Goal: Check status: Check status

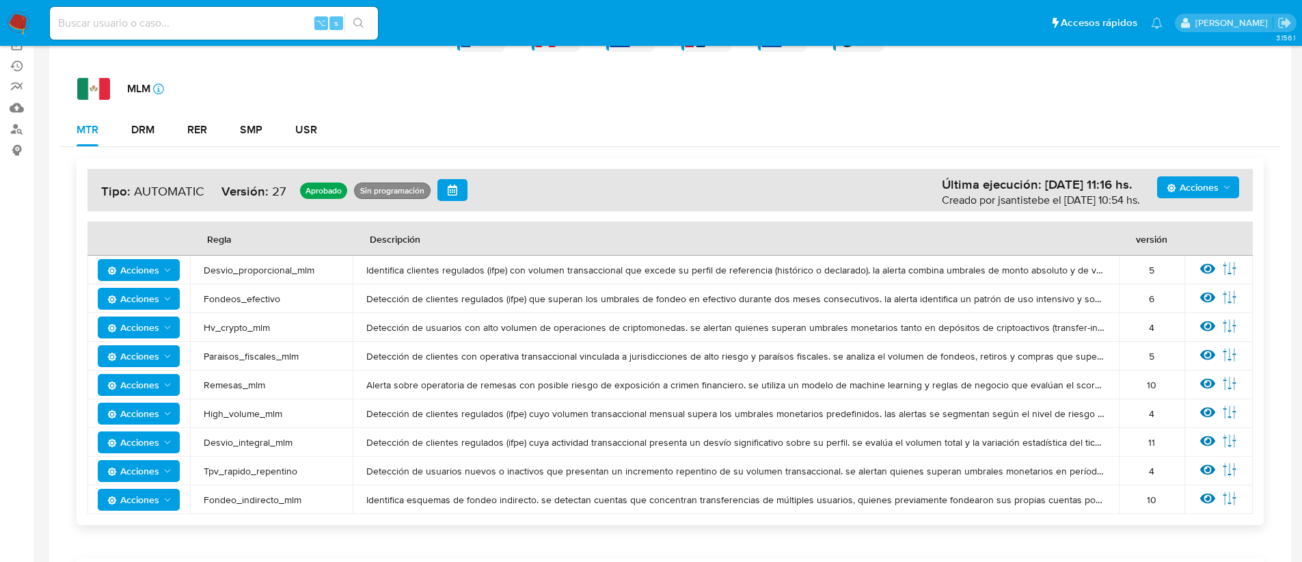
scroll to position [188, 0]
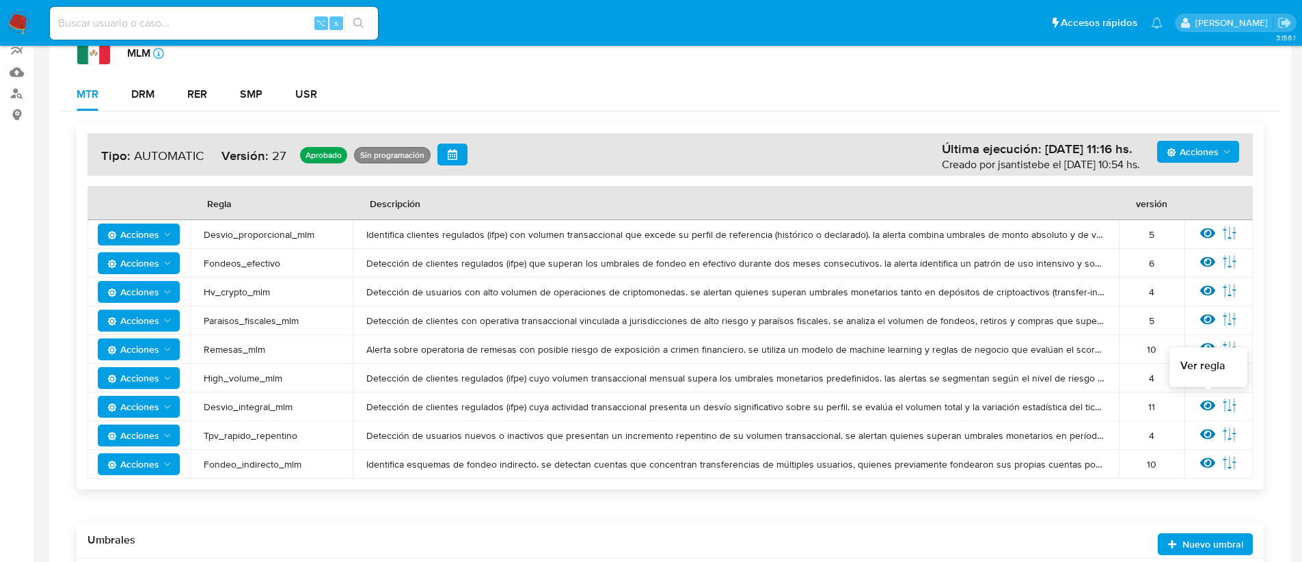
click at [1207, 401] on icon at bounding box center [1207, 405] width 15 height 10
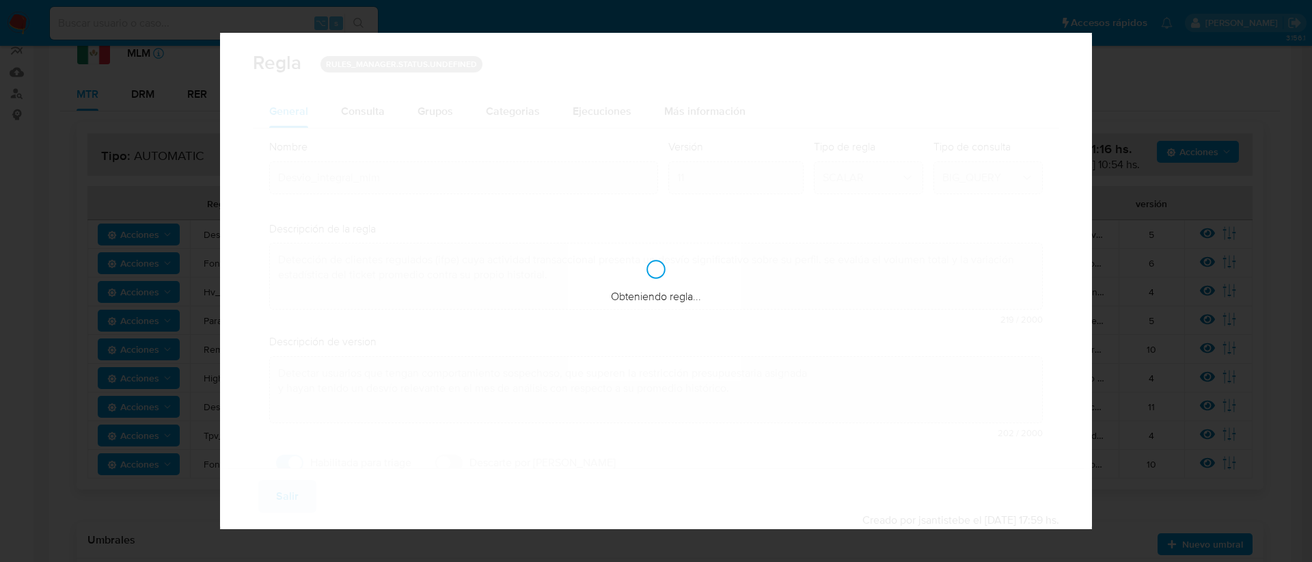
checkbox input "true"
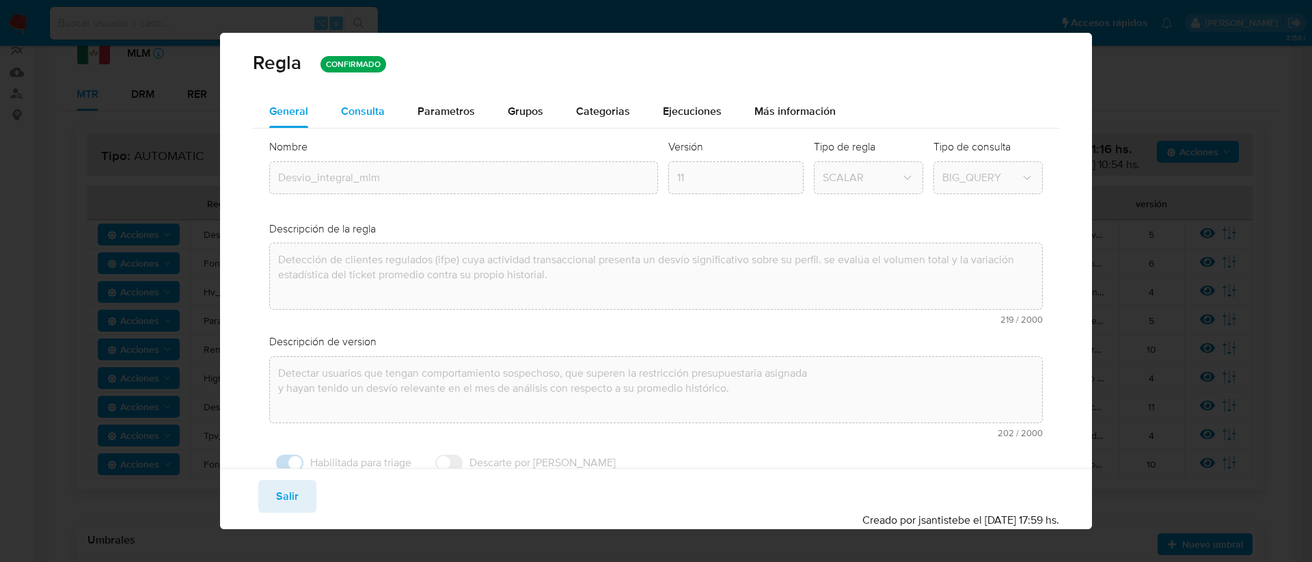
click at [362, 114] on span "Consulta" at bounding box center [363, 111] width 44 height 16
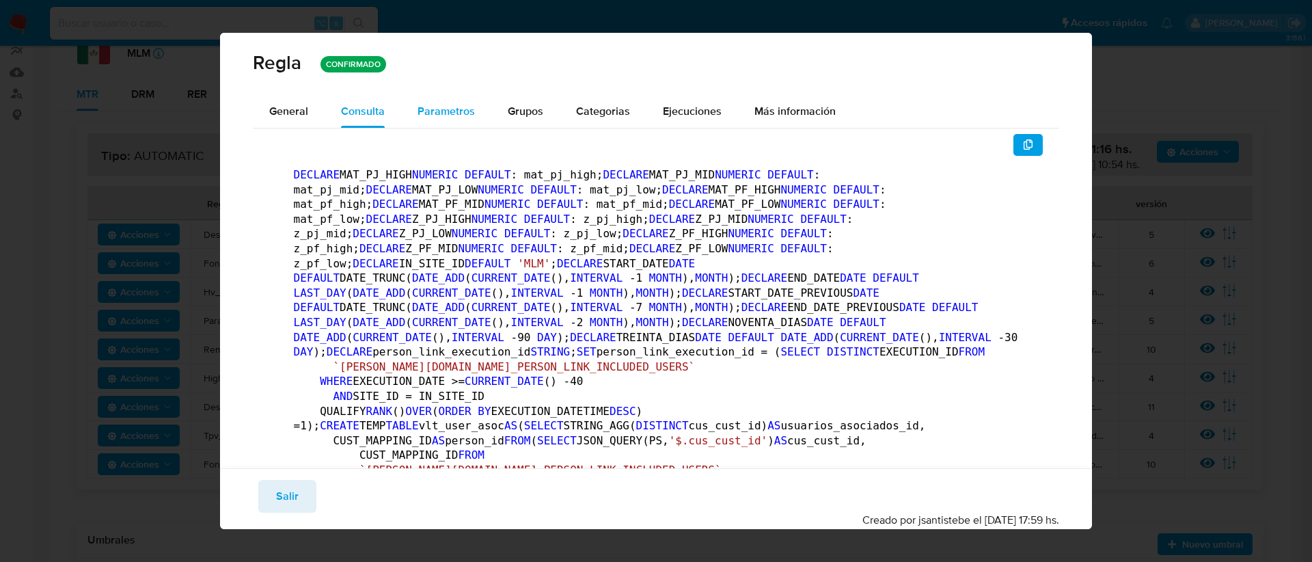
click at [454, 111] on span "Parametros" at bounding box center [445, 111] width 57 height 16
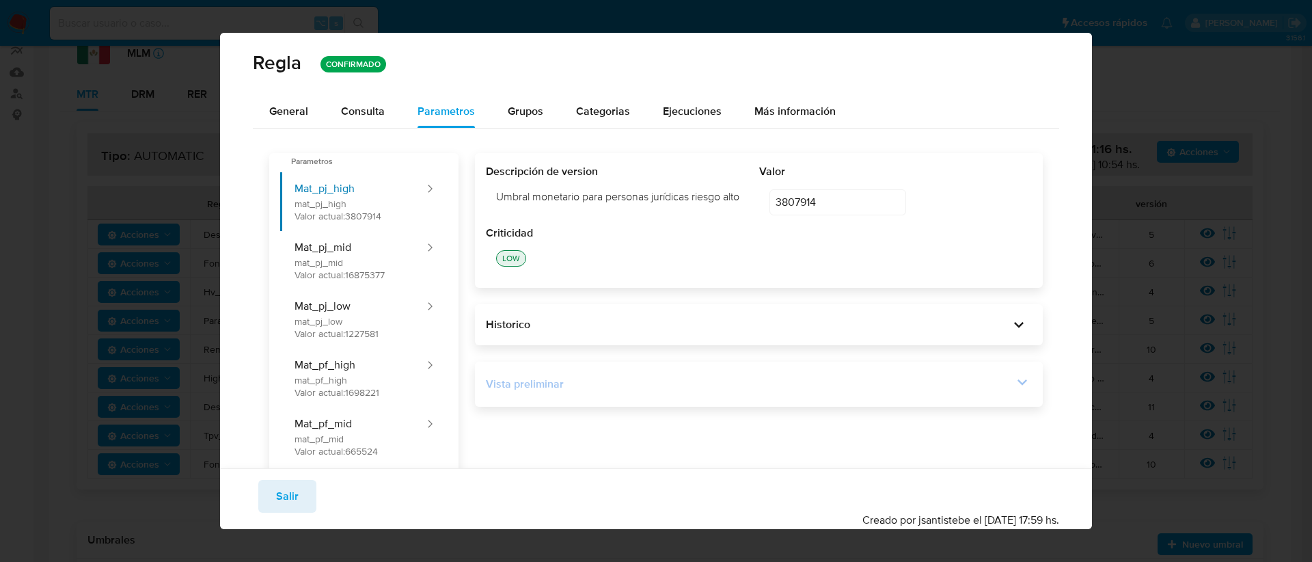
click at [1015, 380] on icon at bounding box center [1022, 381] width 19 height 19
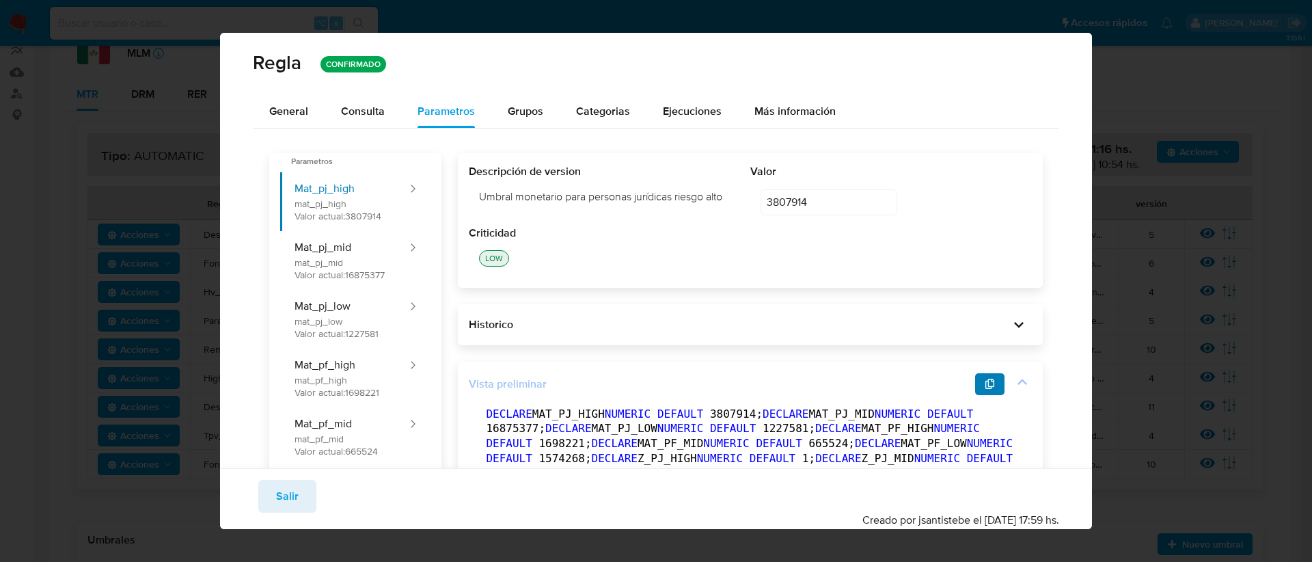
click at [985, 394] on span "button" at bounding box center [990, 383] width 11 height 19
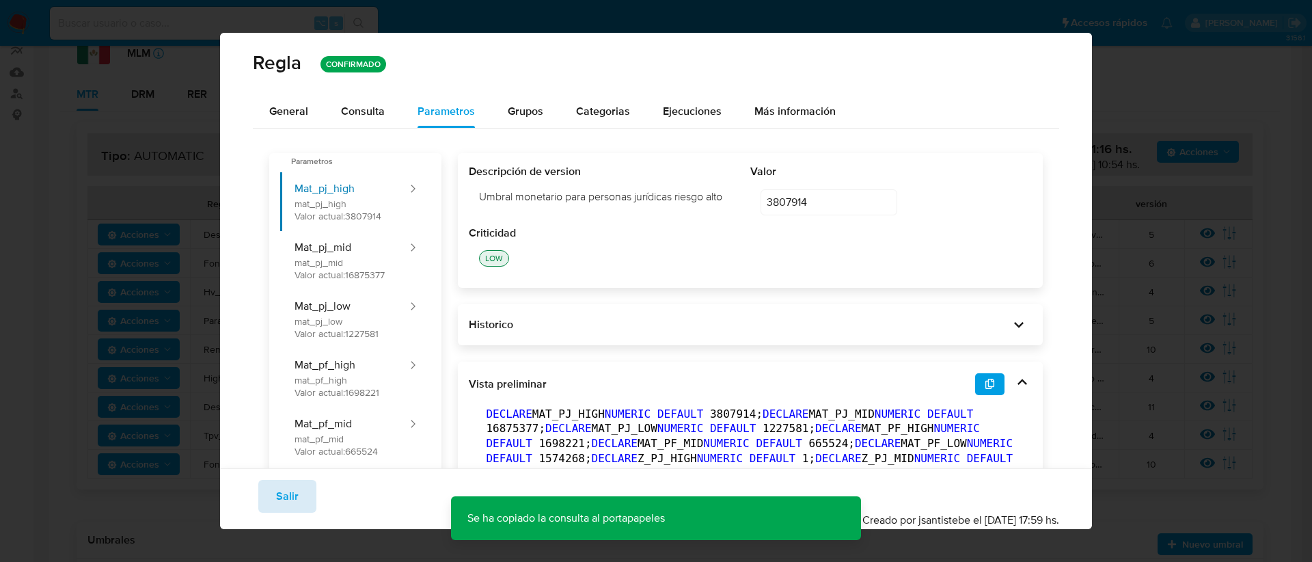
click at [288, 495] on span "Salir" at bounding box center [287, 496] width 23 height 30
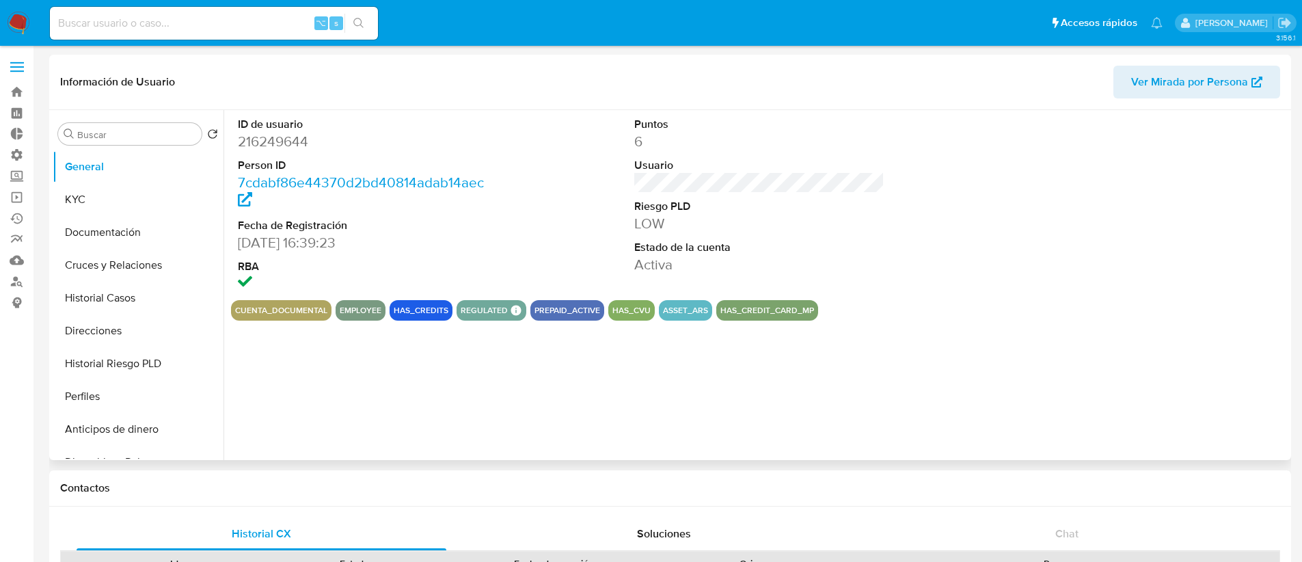
select select "10"
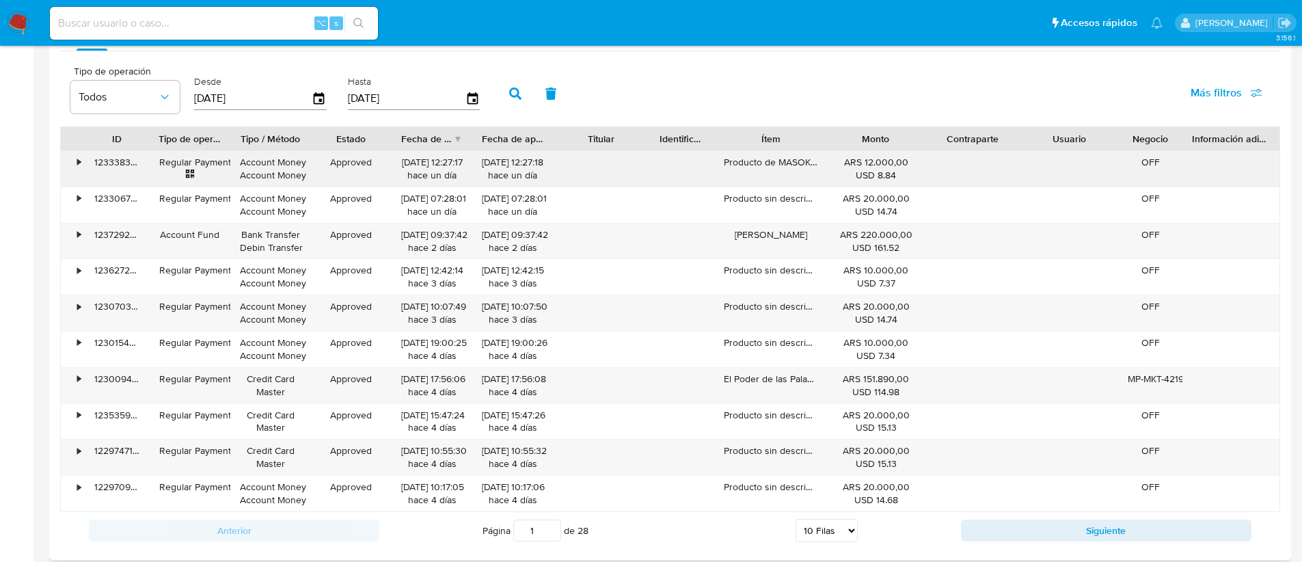
scroll to position [1176, 0]
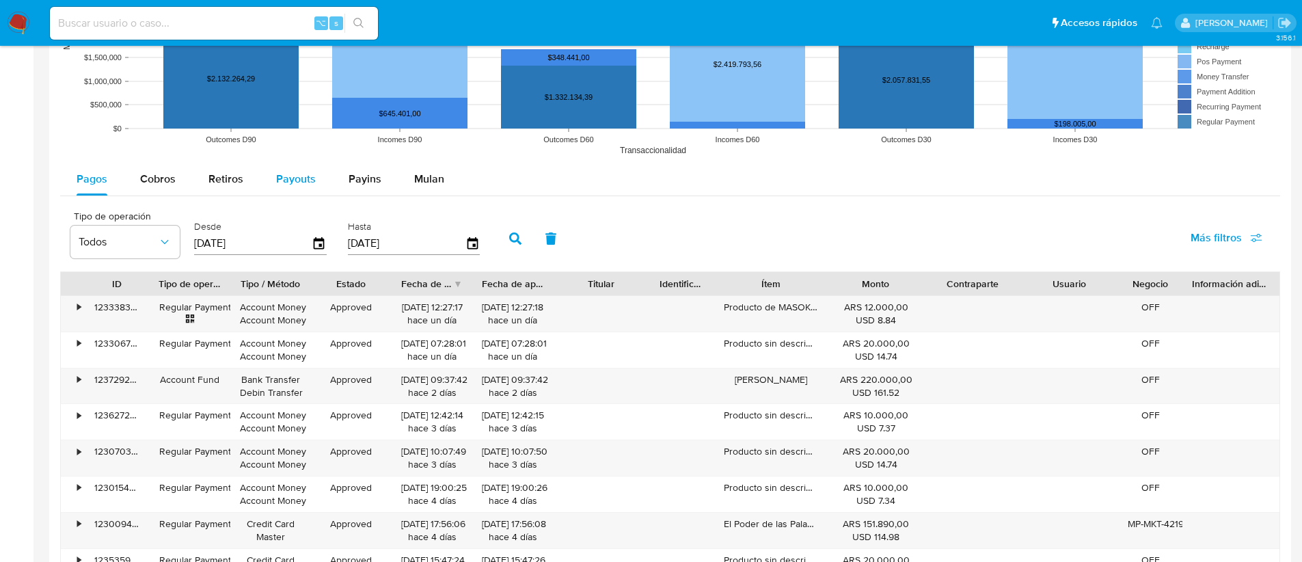
click at [311, 179] on span "Payouts" at bounding box center [296, 179] width 40 height 16
select select "10"
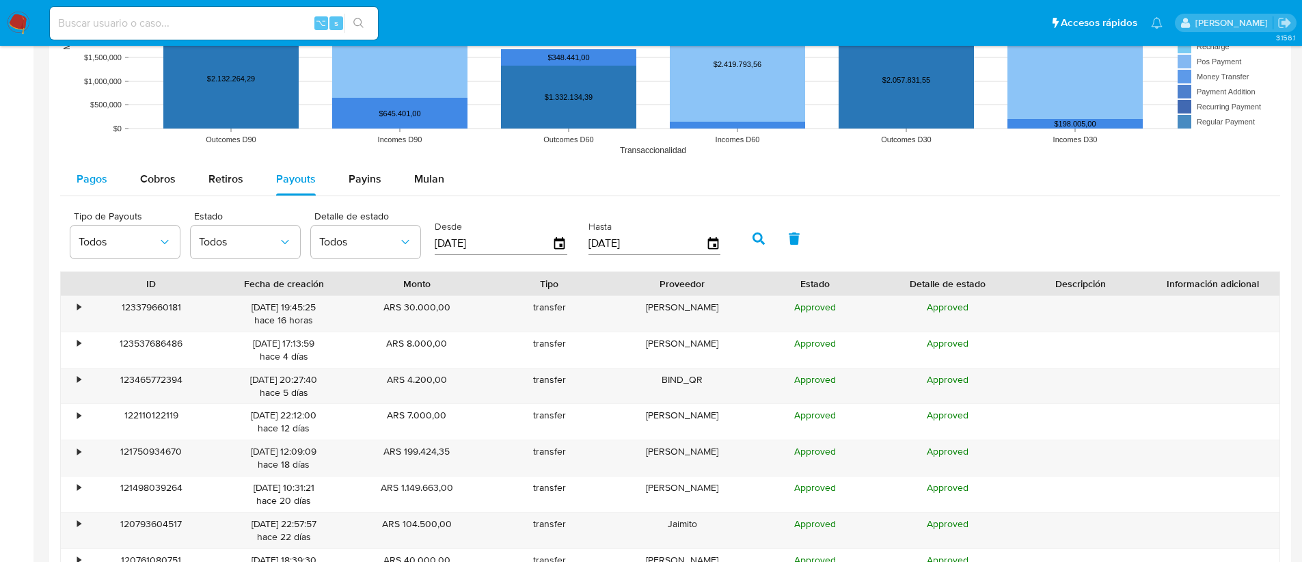
click at [82, 176] on span "Pagos" at bounding box center [92, 179] width 31 height 16
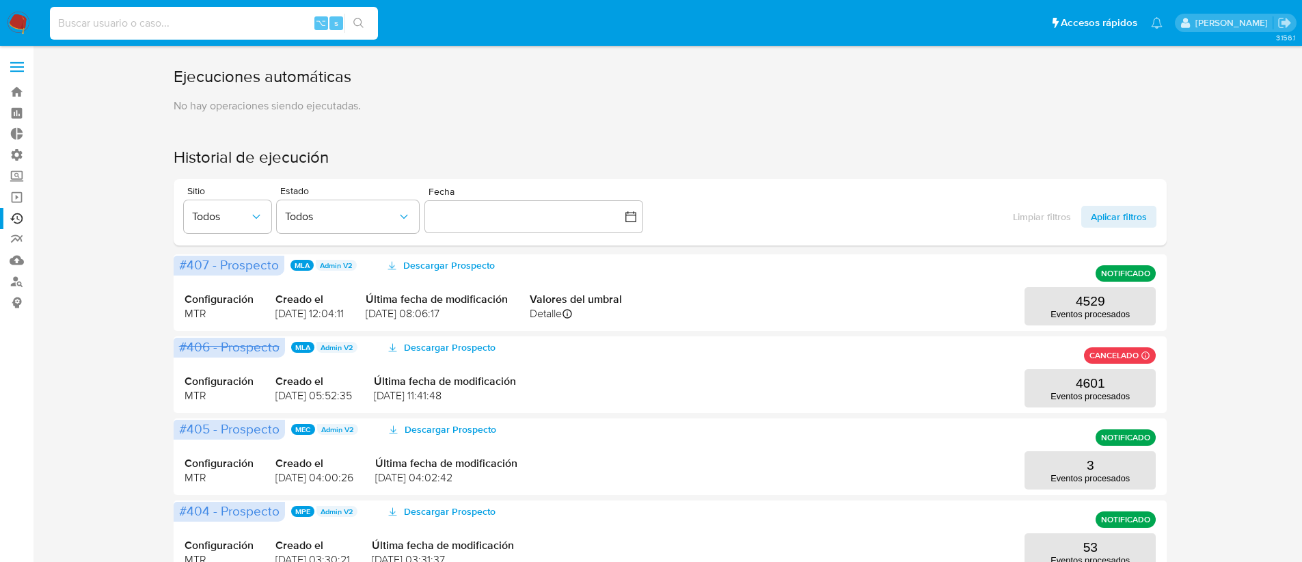
click at [133, 19] on input at bounding box center [214, 23] width 328 height 18
type input "1007299091"
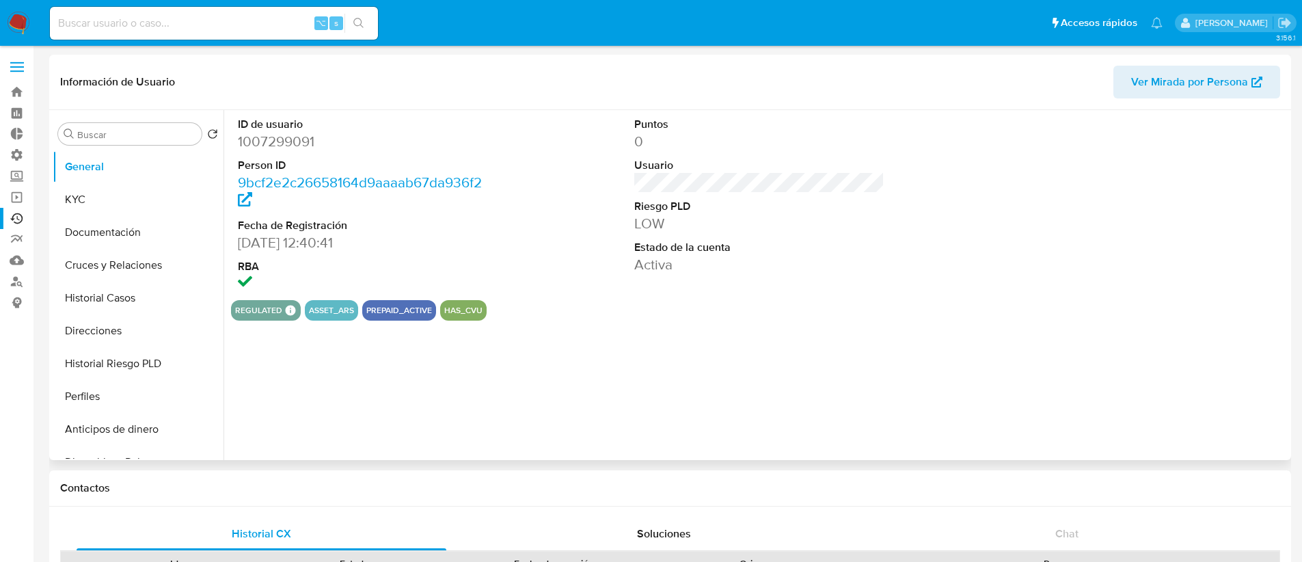
select select "10"
click at [94, 200] on button "KYC" at bounding box center [133, 199] width 160 height 33
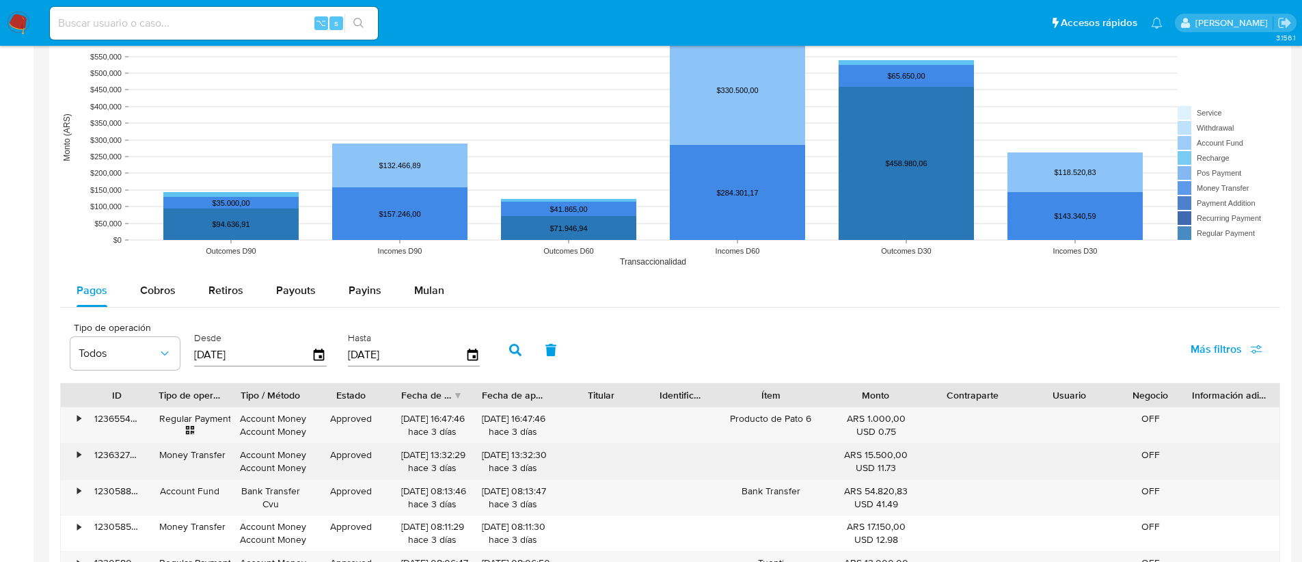
scroll to position [1138, 0]
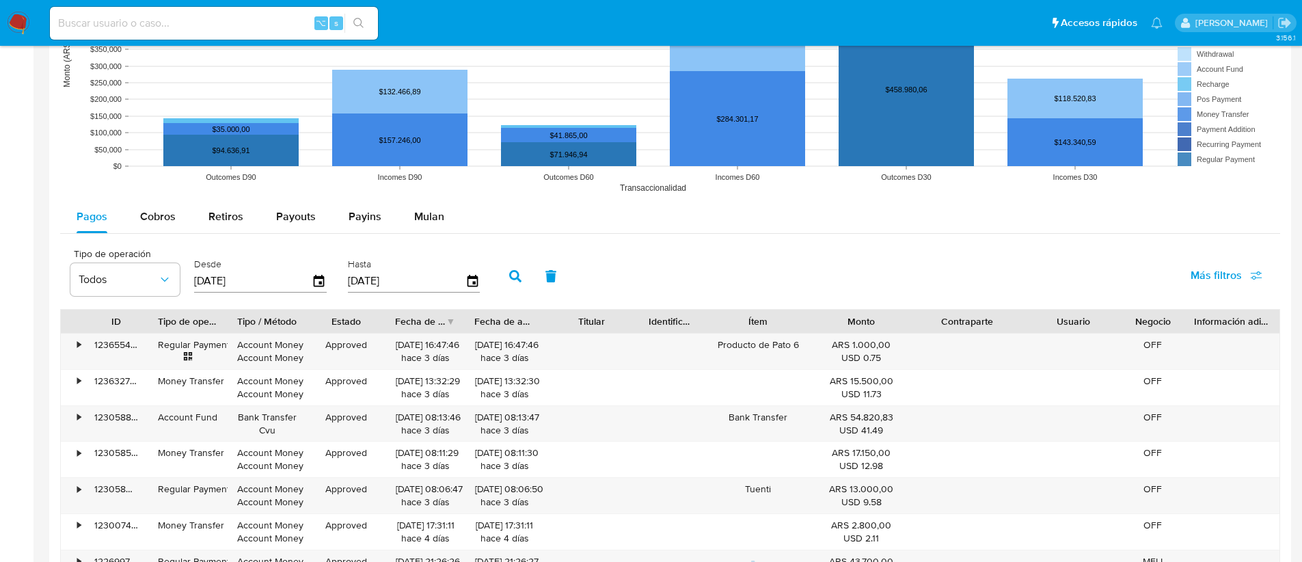
drag, startPoint x: 1030, startPoint y: 329, endPoint x: 1050, endPoint y: 329, distance: 20.5
click at [1050, 329] on div "ID Tipo de operación Tipo / Método Estado Fecha de creación Fecha de aprobación…" at bounding box center [670, 321] width 1218 height 23
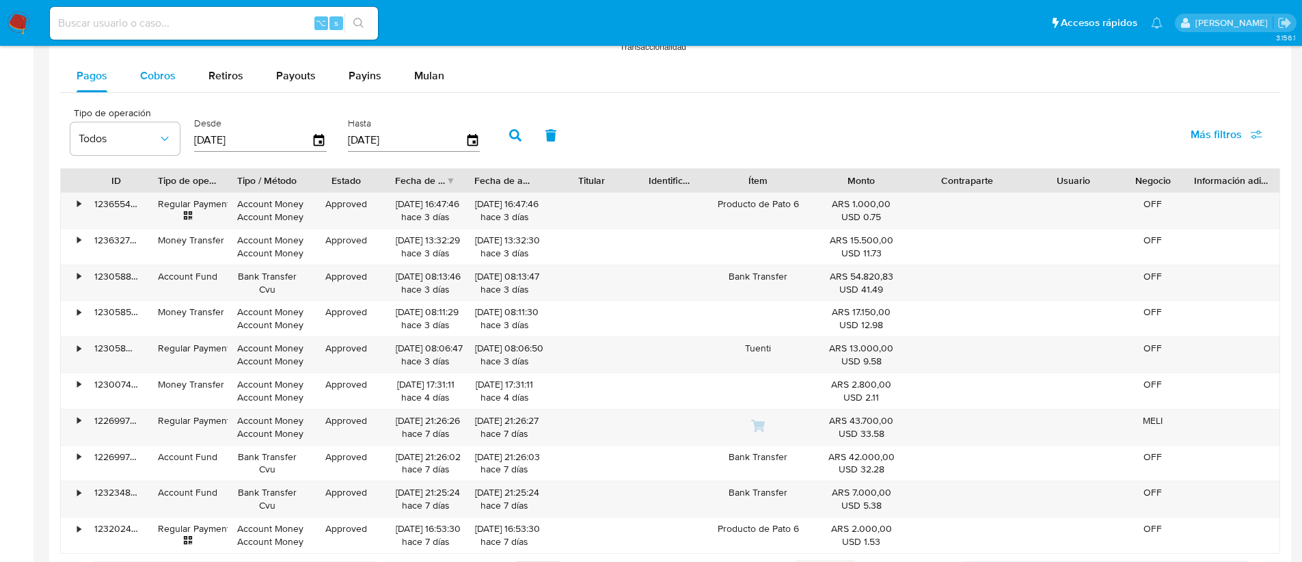
click at [142, 87] on div "Cobros" at bounding box center [158, 75] width 36 height 33
select select "10"
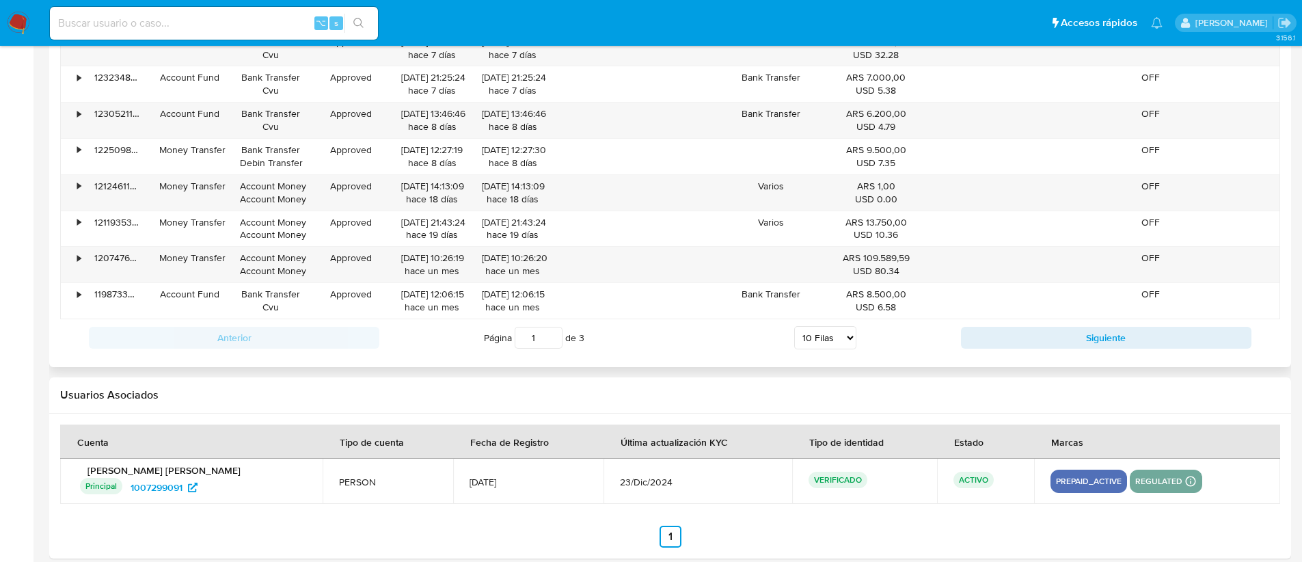
scroll to position [1510, 0]
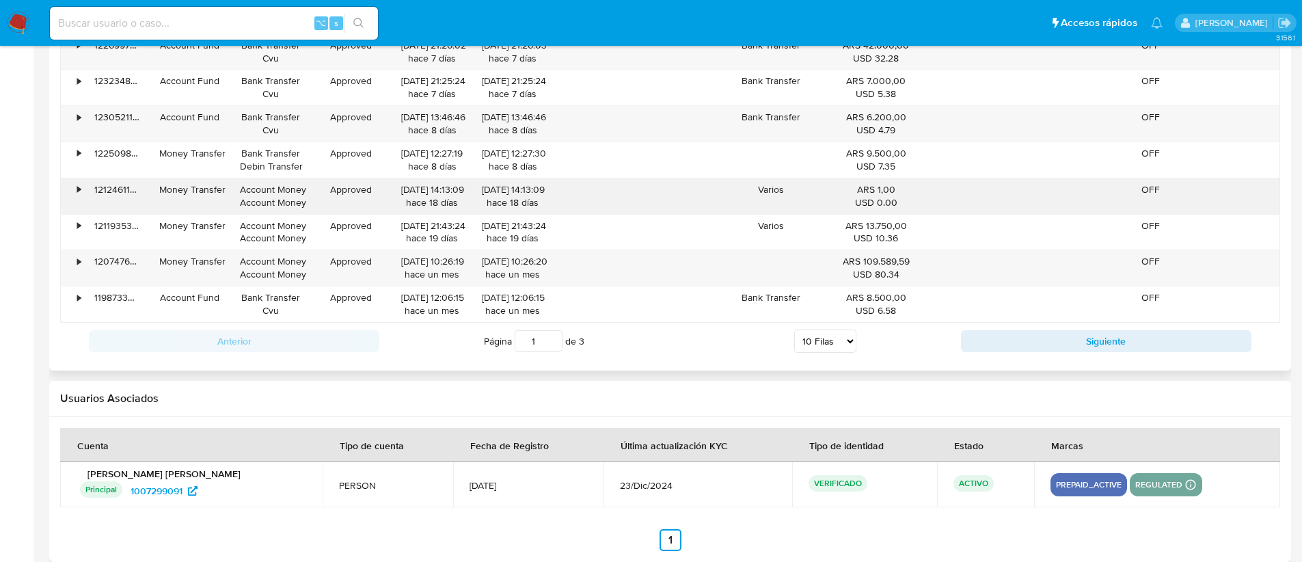
click at [71, 190] on div "•" at bounding box center [73, 196] width 24 height 36
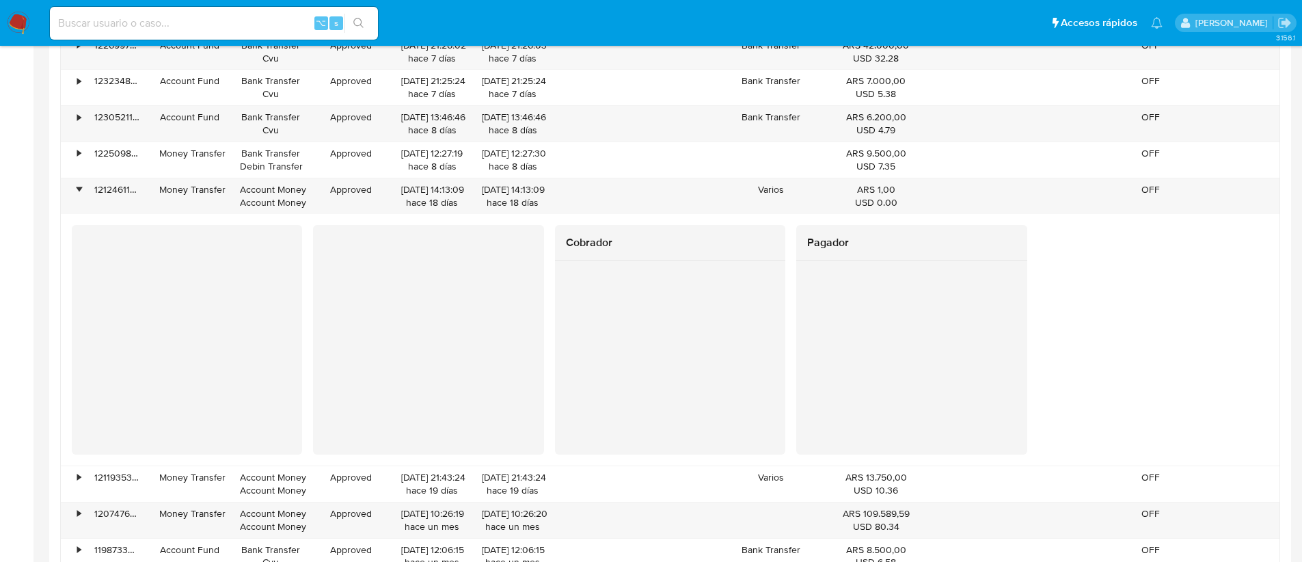
click at [75, 365] on div at bounding box center [187, 339] width 230 height 228
click at [83, 189] on div "•" at bounding box center [73, 196] width 24 height 36
